Goal: Transaction & Acquisition: Purchase product/service

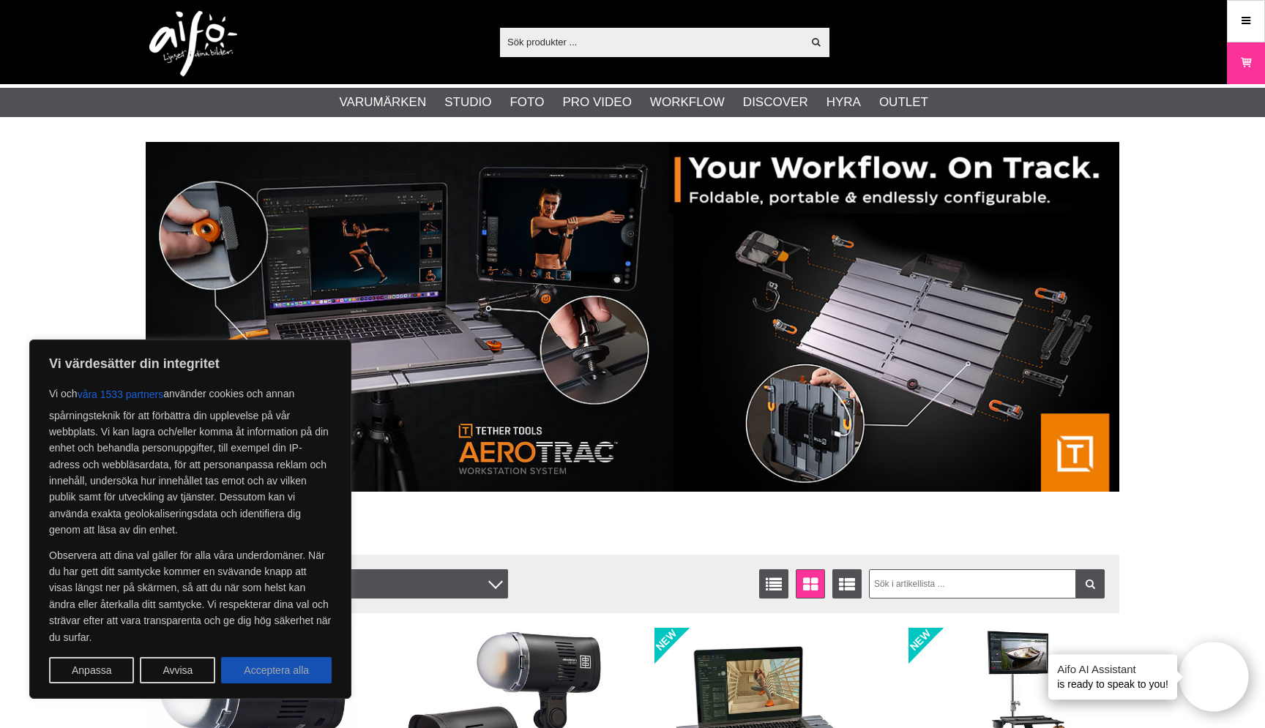
click at [262, 669] on button "Acceptera alla" at bounding box center [276, 670] width 111 height 26
checkbox input "true"
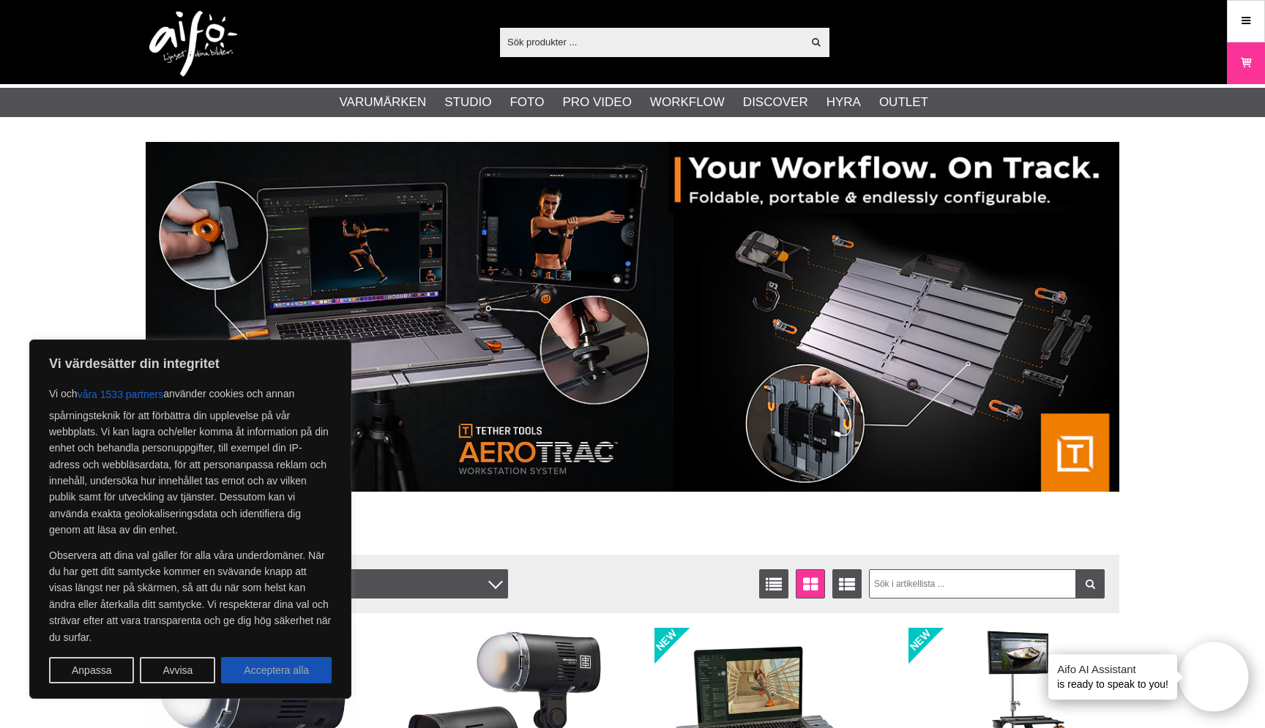
checkbox input "true"
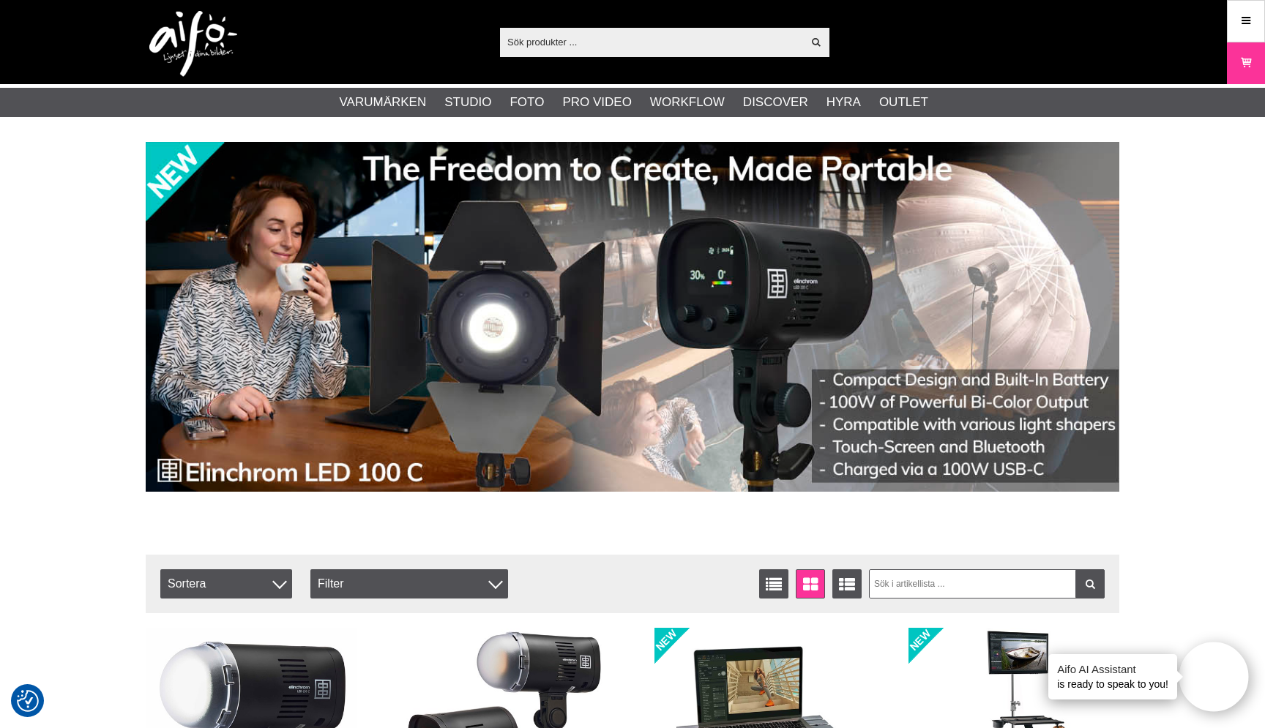
click at [570, 34] on input "text" at bounding box center [651, 42] width 302 height 22
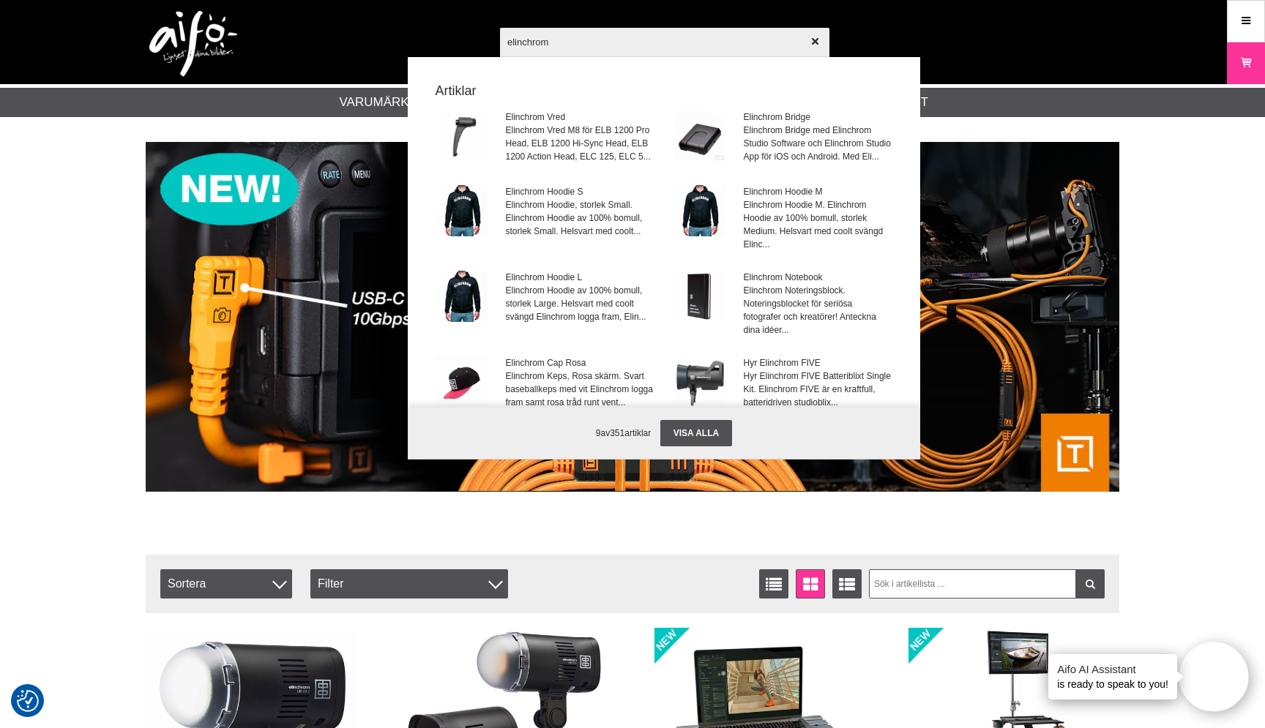
type input "elinchrom"
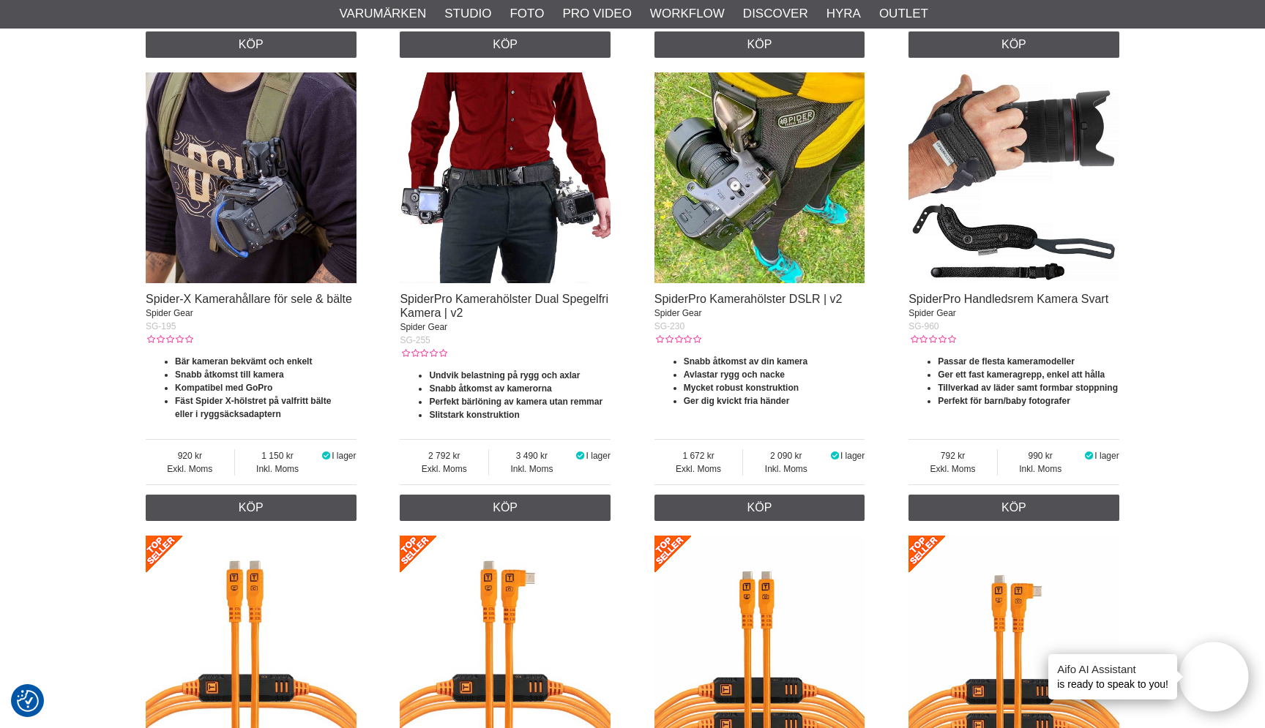
scroll to position [849, 0]
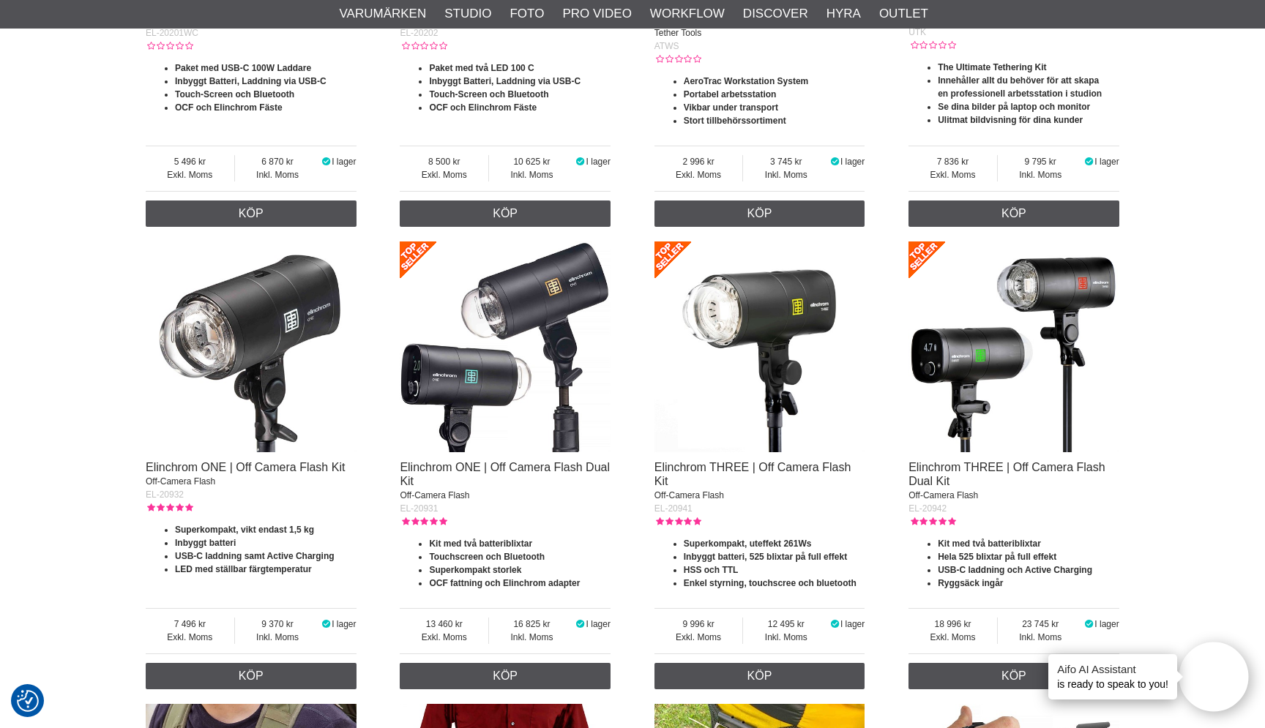
click at [271, 324] on img at bounding box center [251, 347] width 211 height 211
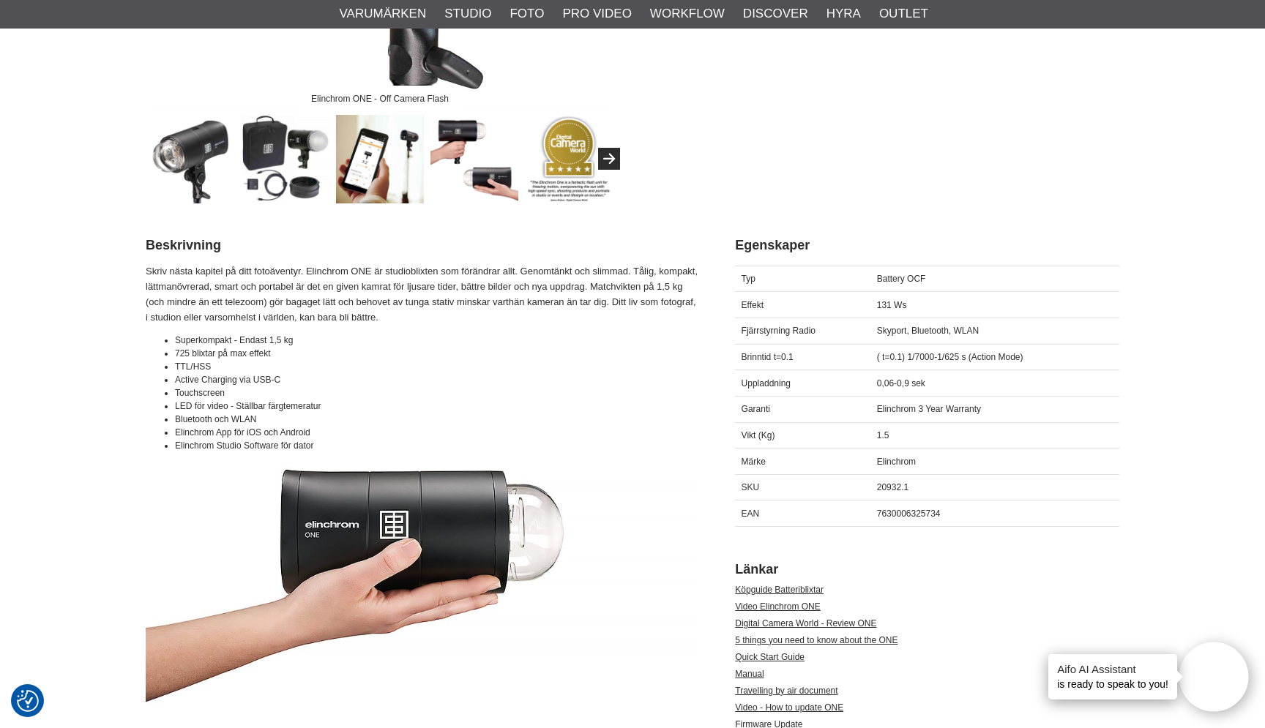
scroll to position [499, 0]
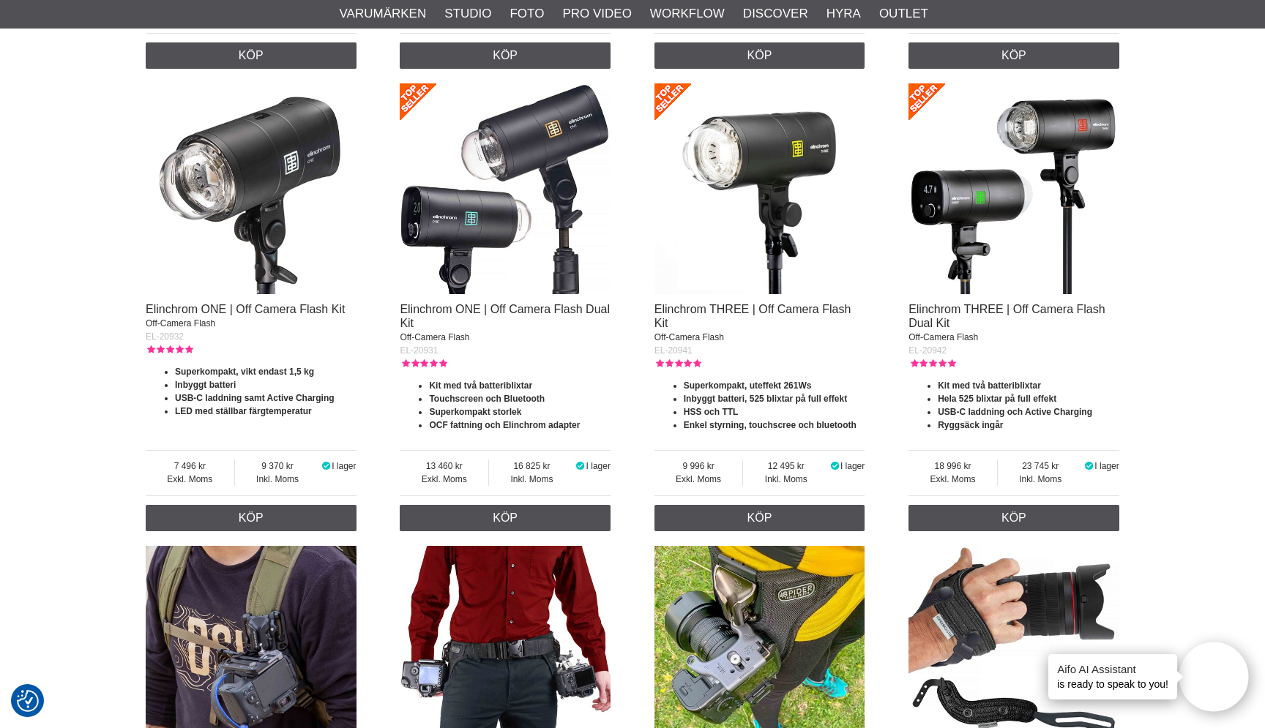
scroll to position [1008, 0]
click at [471, 231] on img at bounding box center [505, 188] width 211 height 211
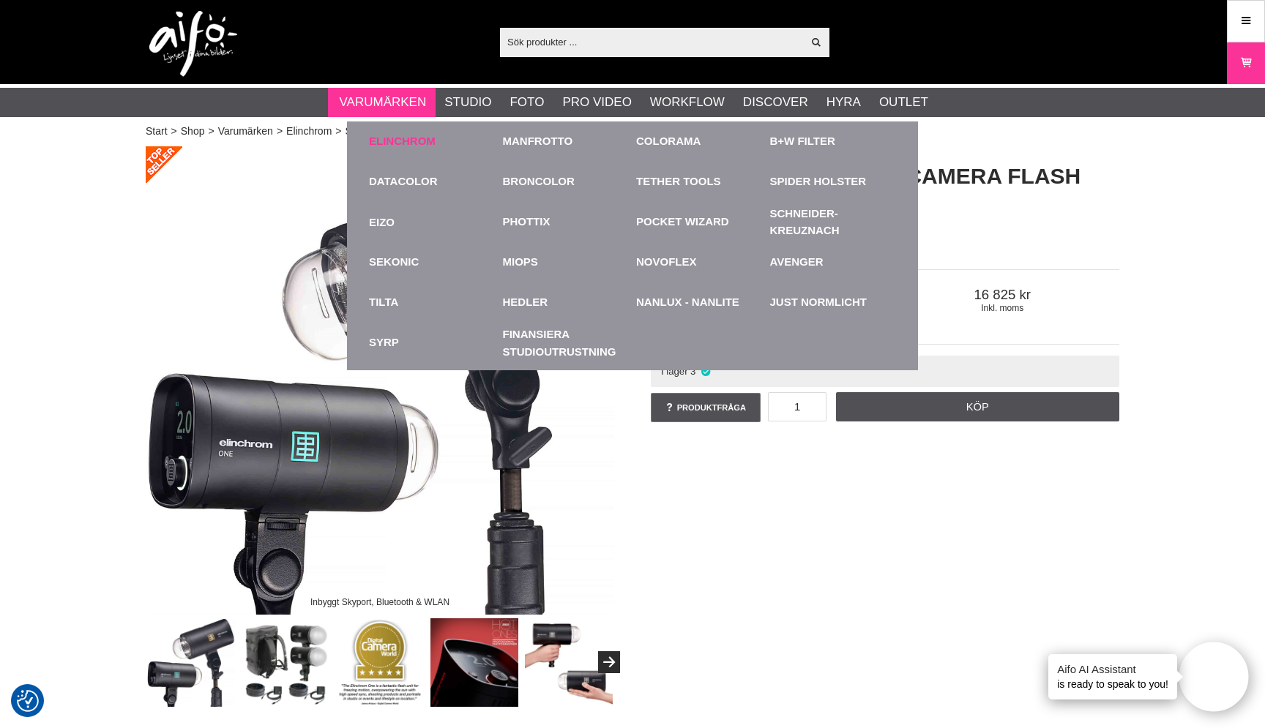
click at [403, 144] on link "Elinchrom" at bounding box center [402, 141] width 67 height 17
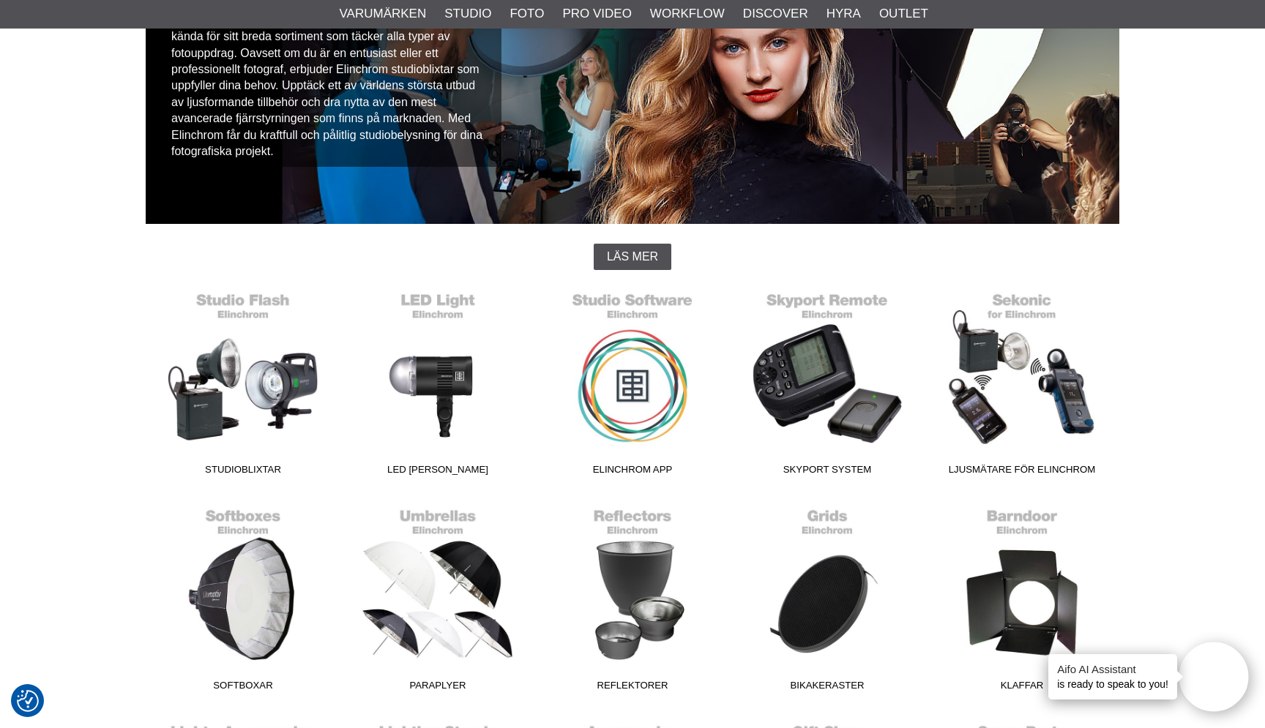
scroll to position [184, 0]
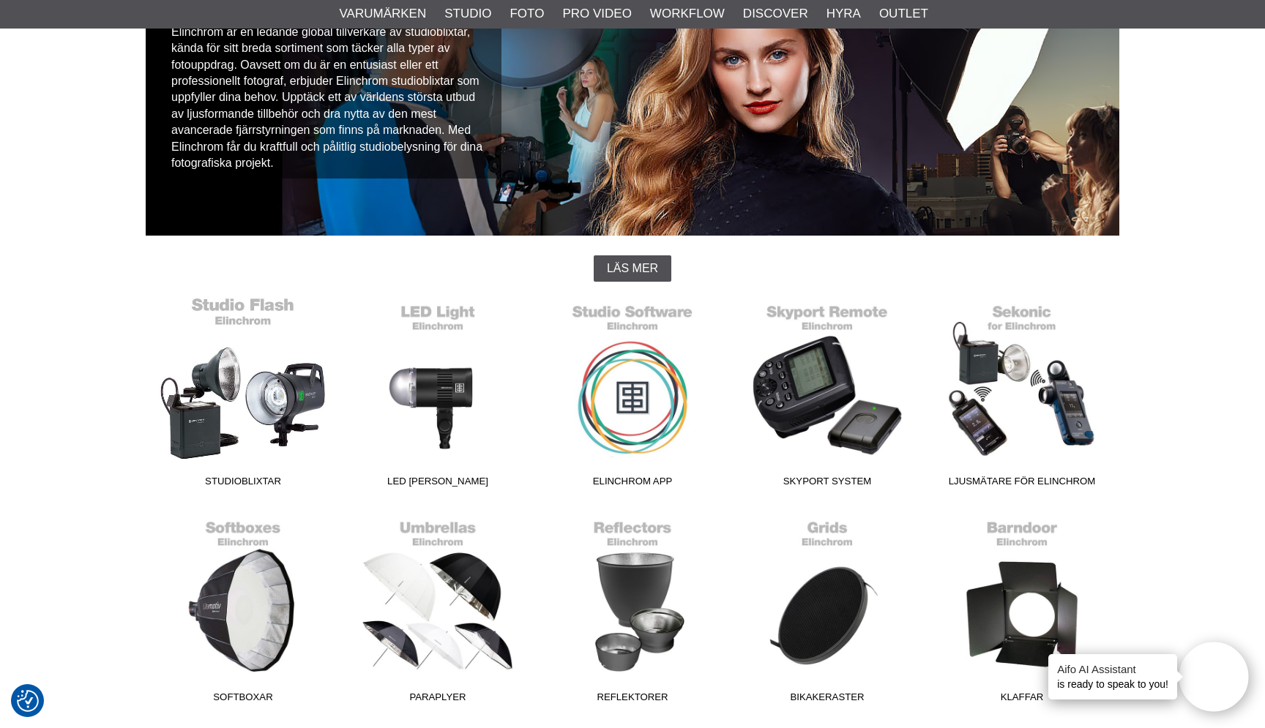
click at [266, 378] on link "Studioblixtar" at bounding box center [243, 395] width 195 height 198
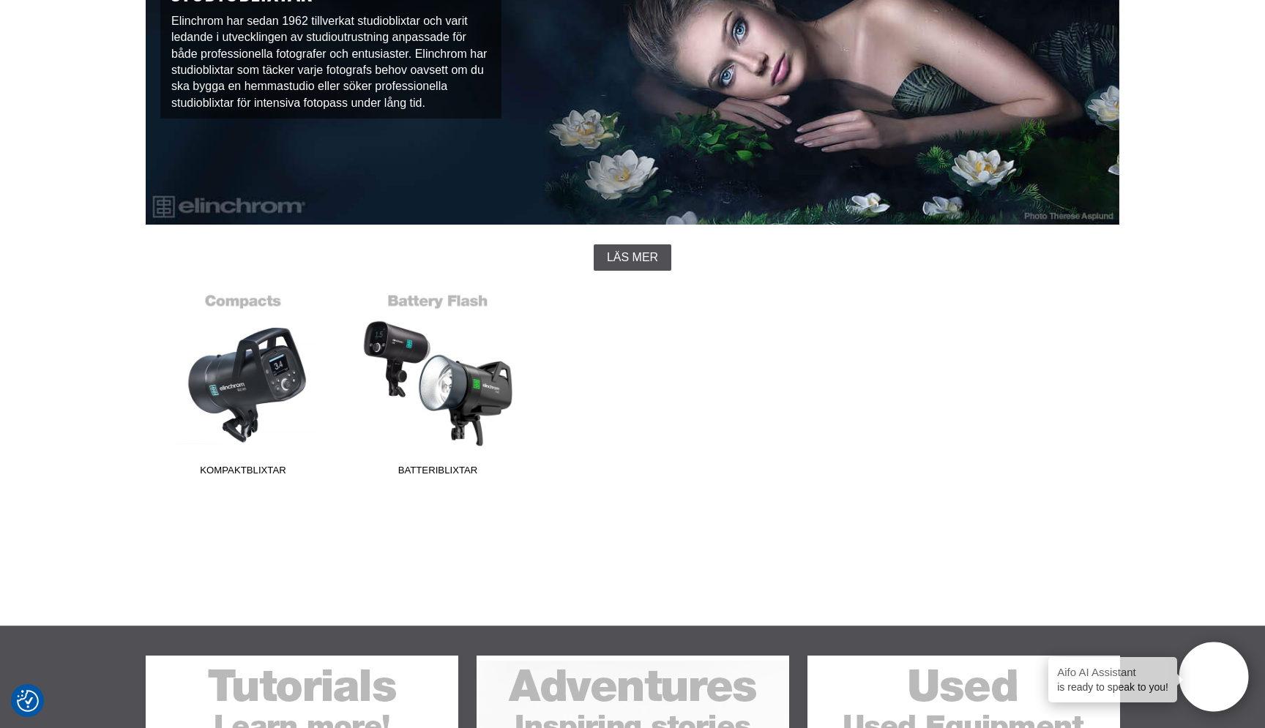
scroll to position [263, 0]
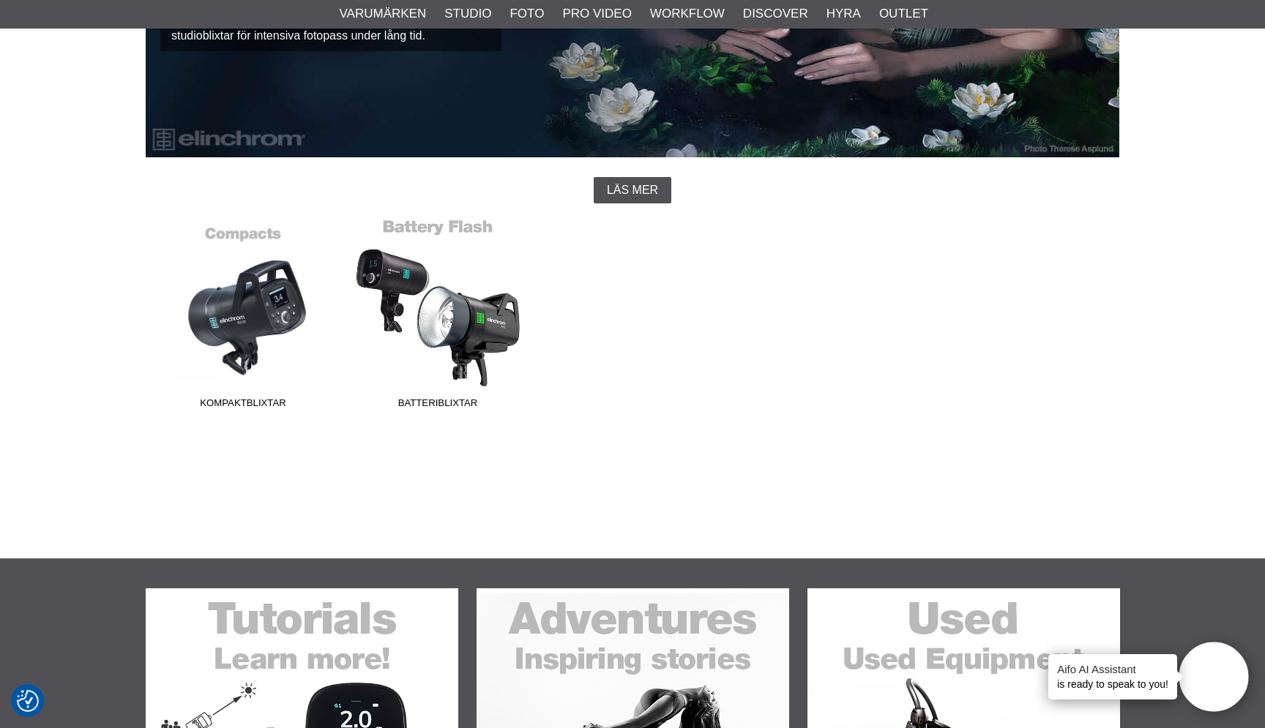
click at [452, 332] on link "Batteriblixtar" at bounding box center [437, 317] width 195 height 198
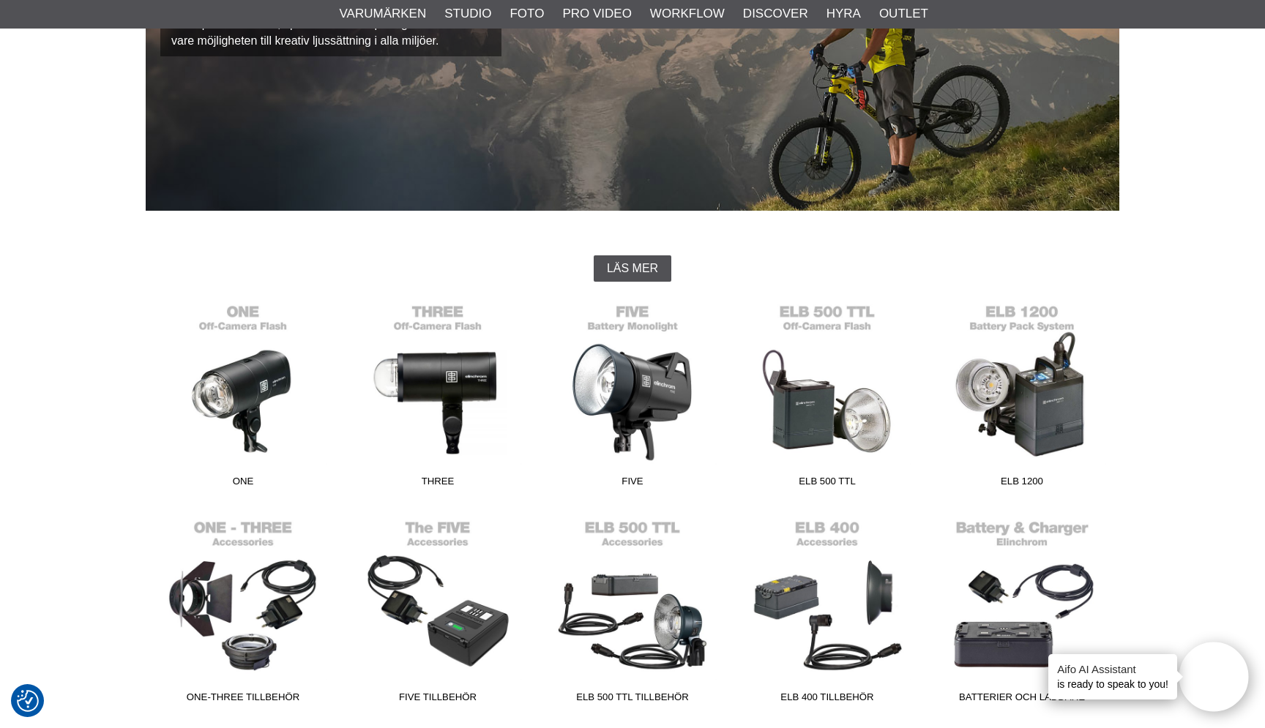
scroll to position [328, 0]
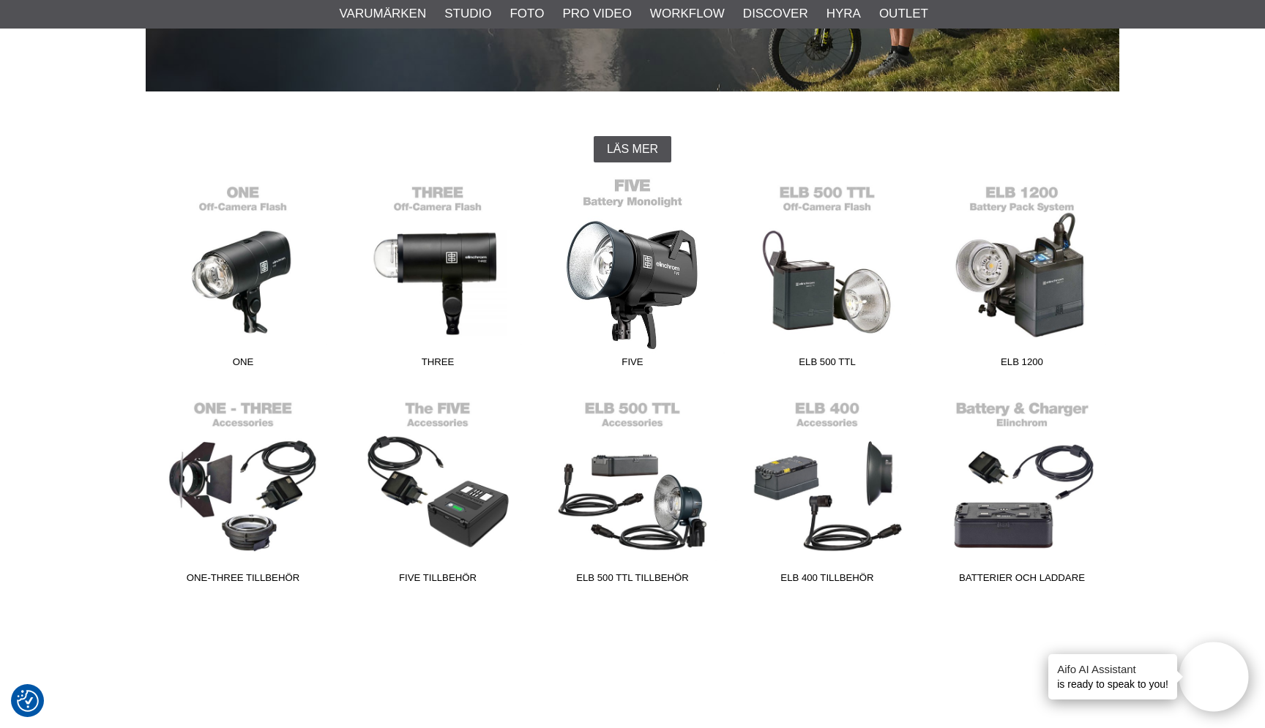
click at [630, 277] on link "FIVE" at bounding box center [632, 276] width 195 height 198
